Goal: Find contact information: Find contact information

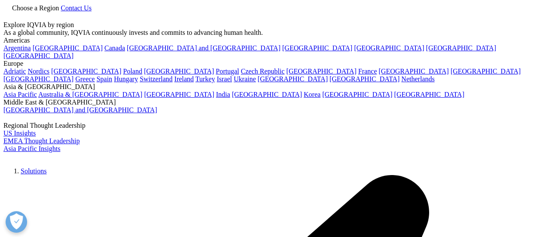
scroll to position [86, 0]
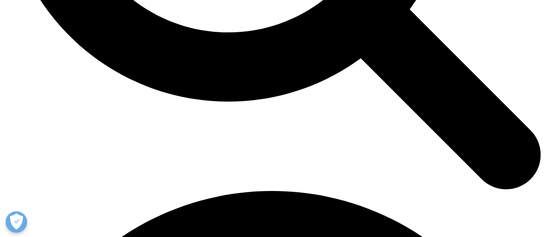
scroll to position [856, 0]
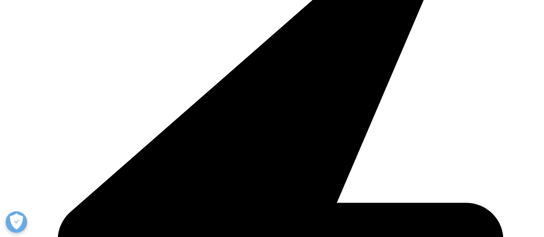
scroll to position [1899, 0]
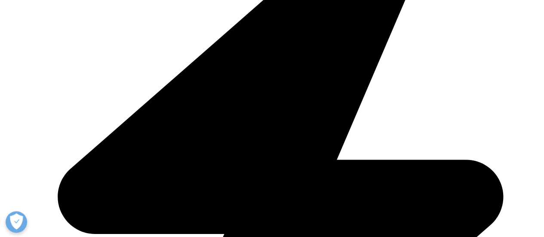
drag, startPoint x: 109, startPoint y: 112, endPoint x: 148, endPoint y: 122, distance: 40.4
drag, startPoint x: 114, startPoint y: 110, endPoint x: 351, endPoint y: 174, distance: 245.8
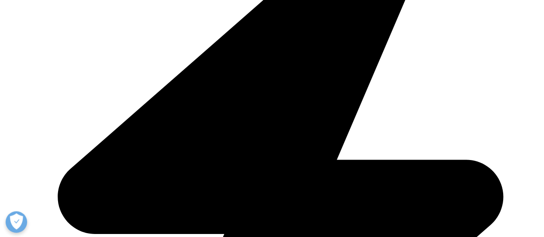
drag, startPoint x: 349, startPoint y: 174, endPoint x: 99, endPoint y: 115, distance: 256.8
copy font "IQVIA jest wiodącym globalnym dostawcą zaawansowanych rozwiązań analitycznych, …"
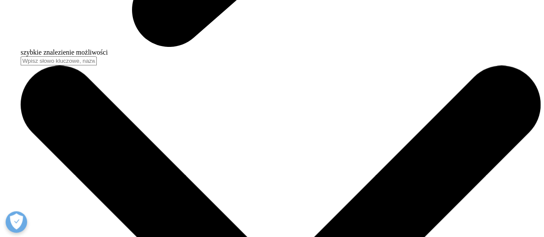
scroll to position [2338, 0]
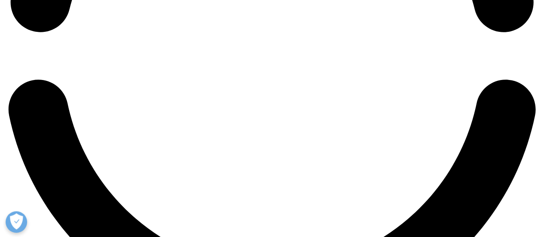
scroll to position [1375, 0]
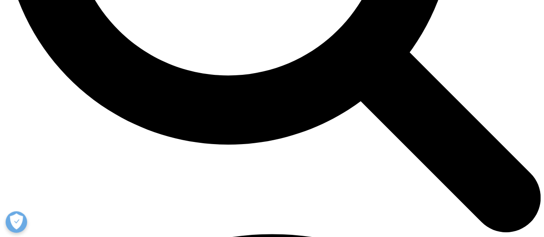
scroll to position [344, 0]
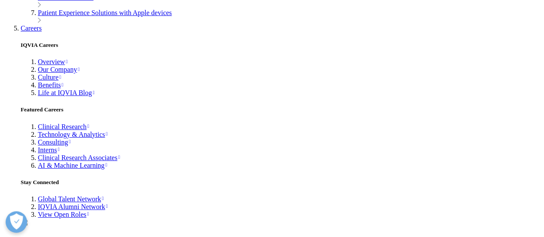
scroll to position [2449, 0]
